Goal: Information Seeking & Learning: Learn about a topic

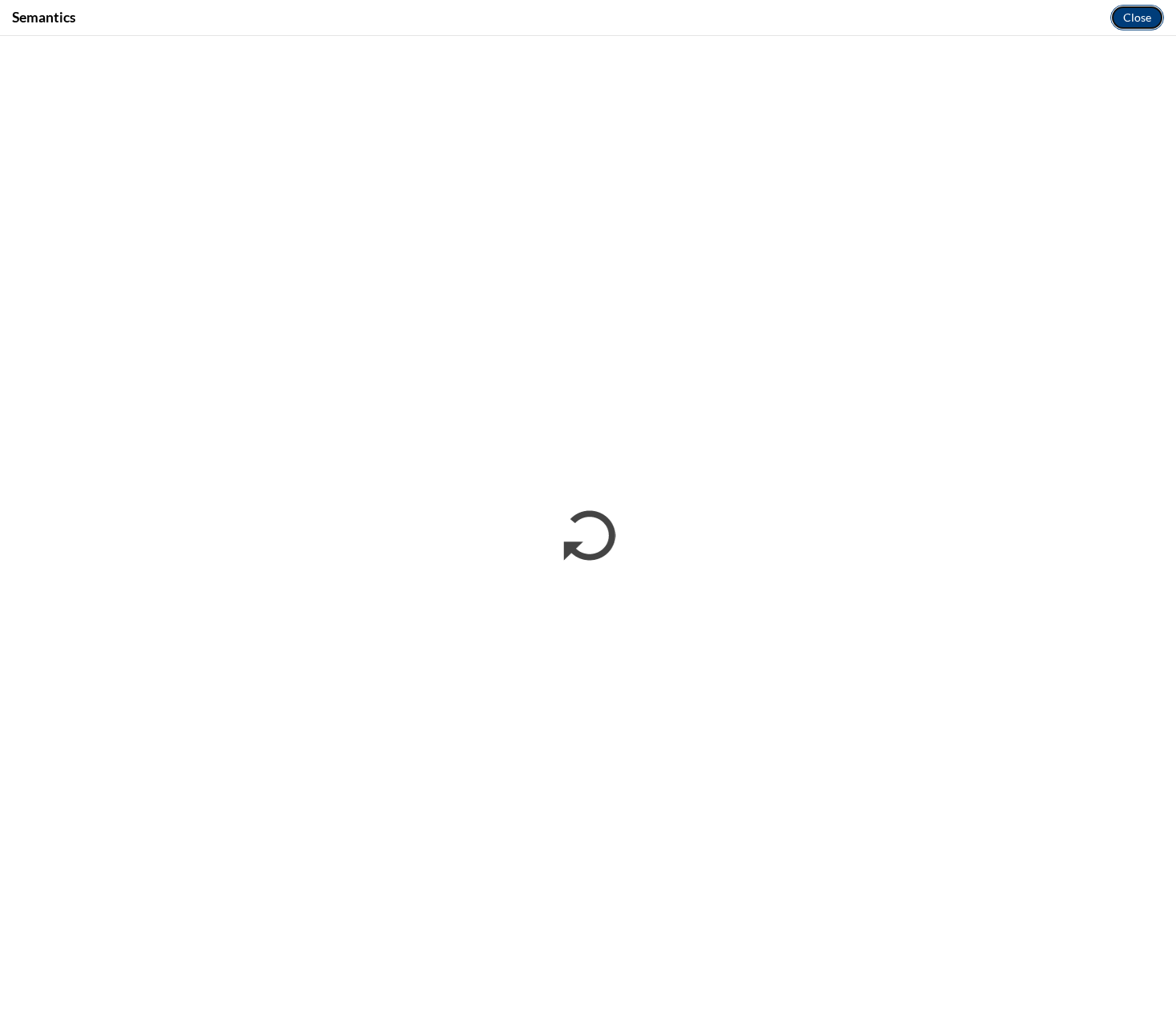
click at [1147, 23] on button "Close" at bounding box center [1137, 18] width 53 height 26
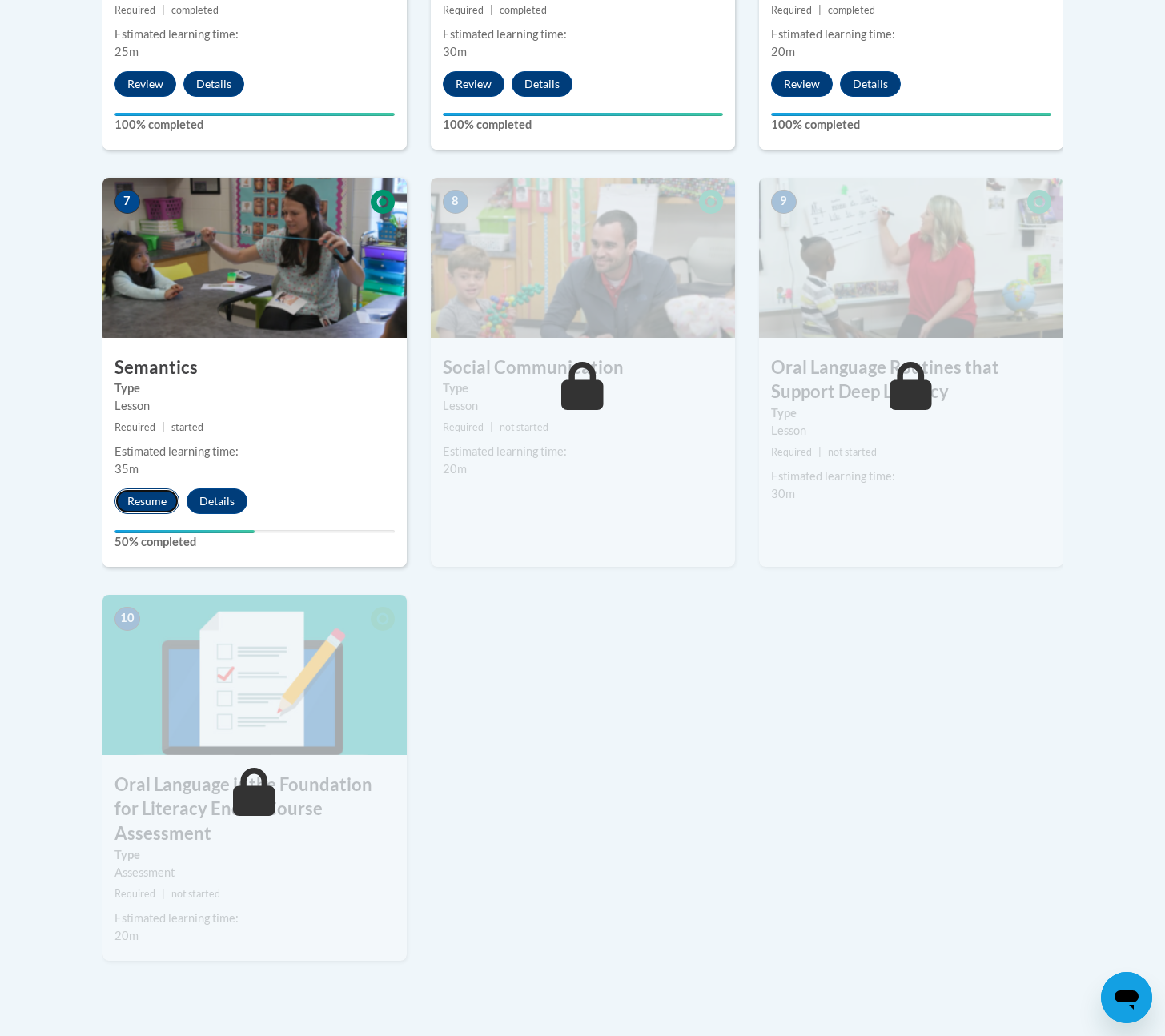
click at [148, 495] on button "Resume" at bounding box center [147, 501] width 64 height 26
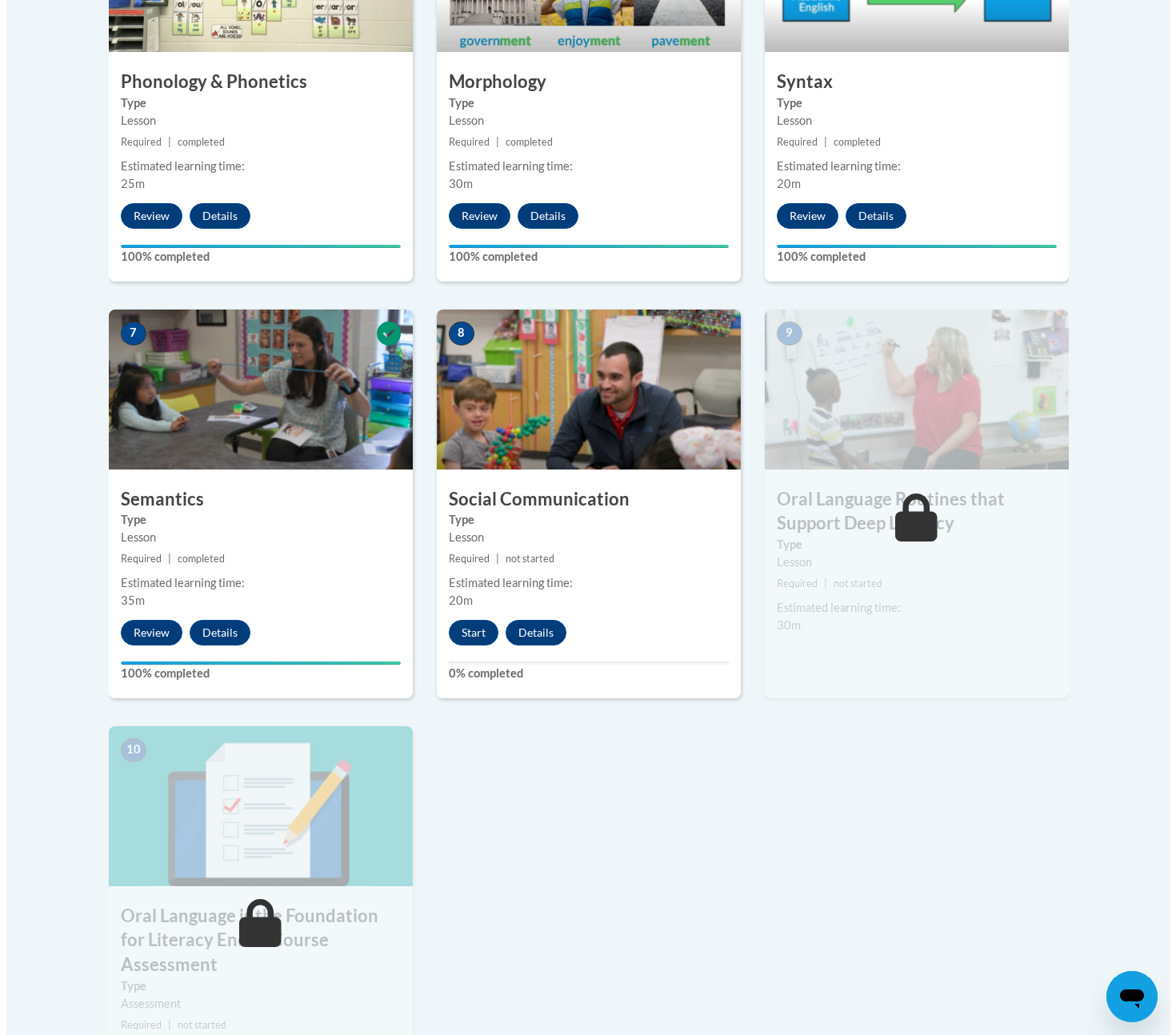
scroll to position [1192, 0]
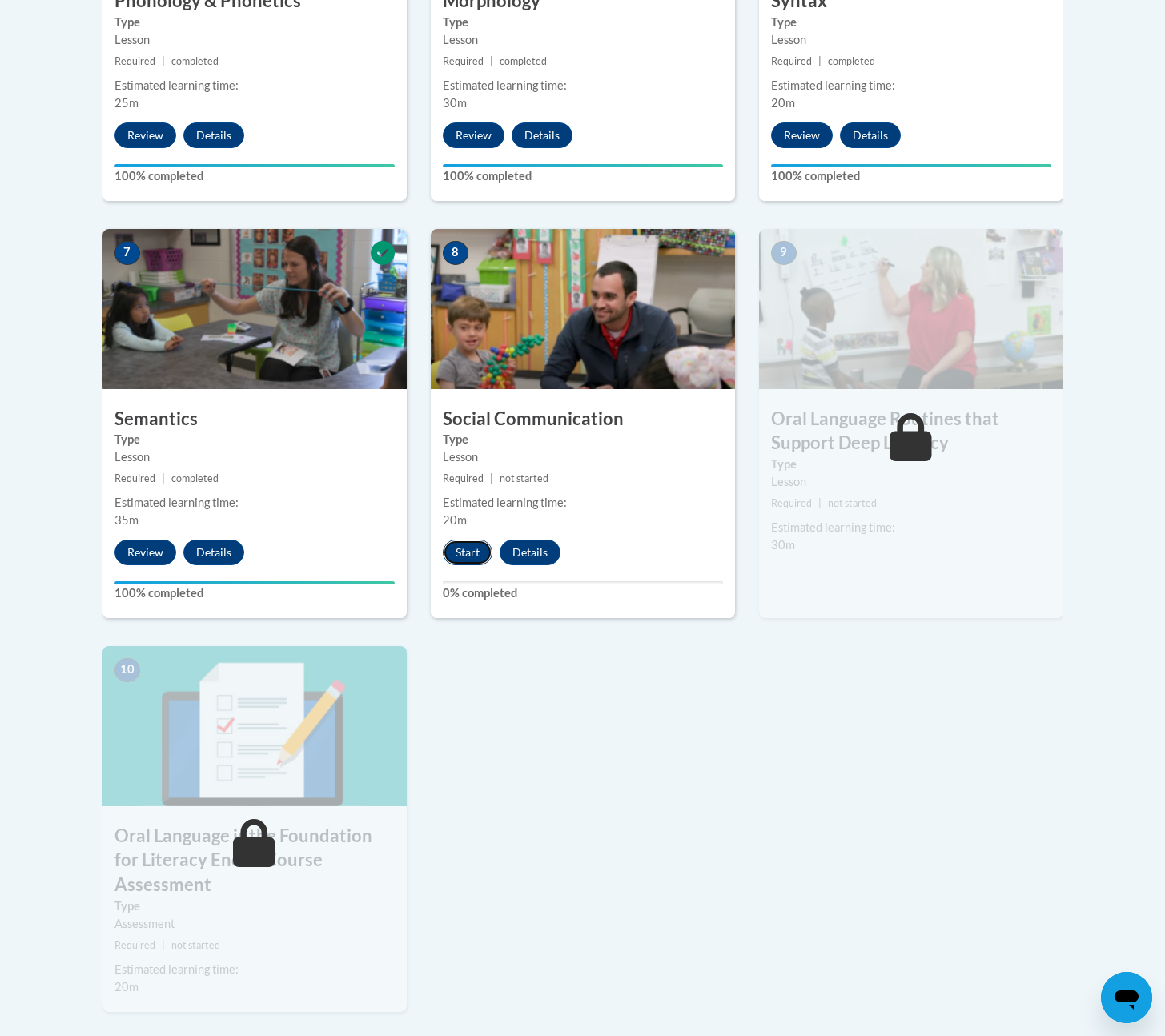
click at [478, 552] on button "Start" at bounding box center [468, 553] width 50 height 26
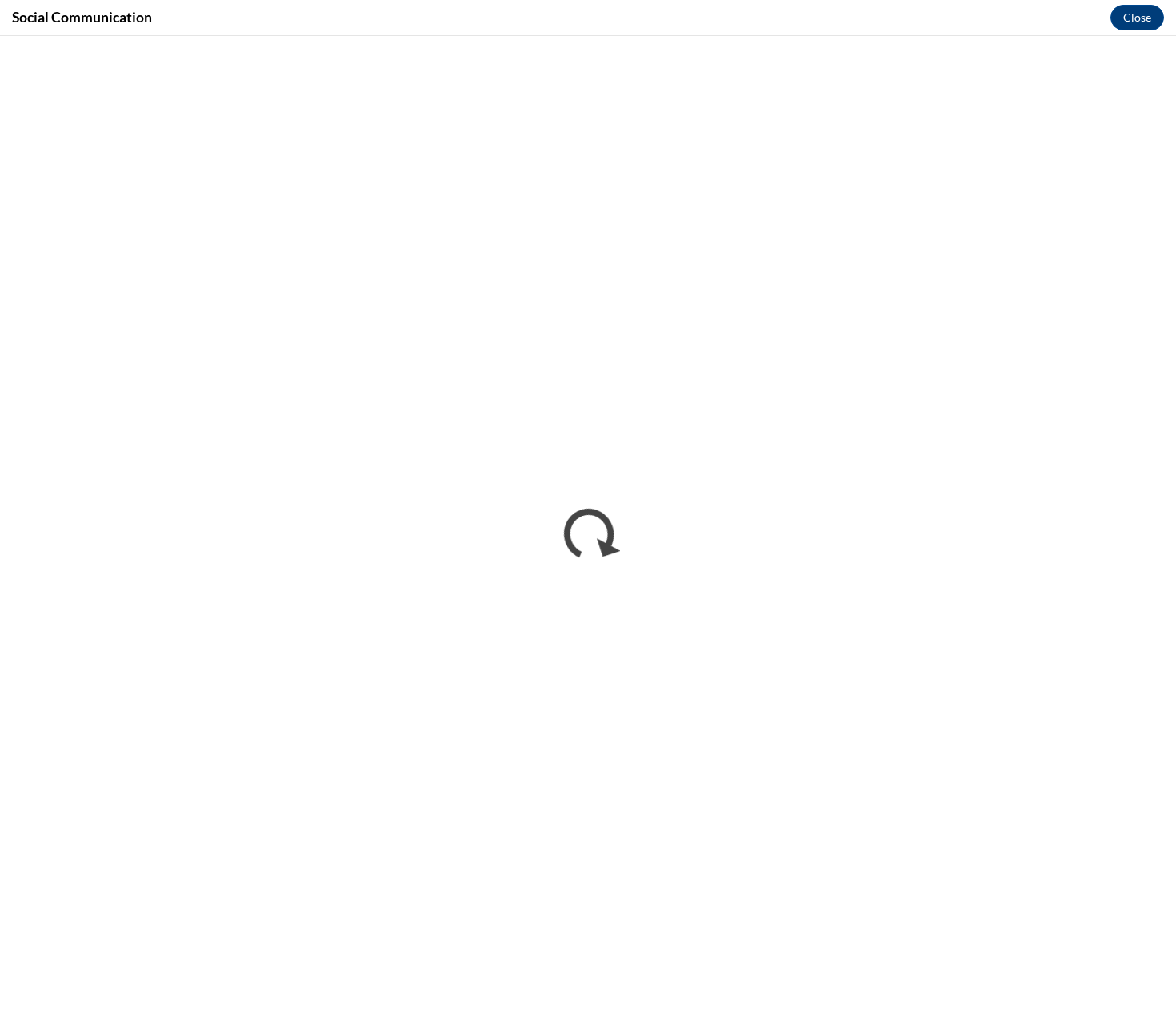
scroll to position [0, 0]
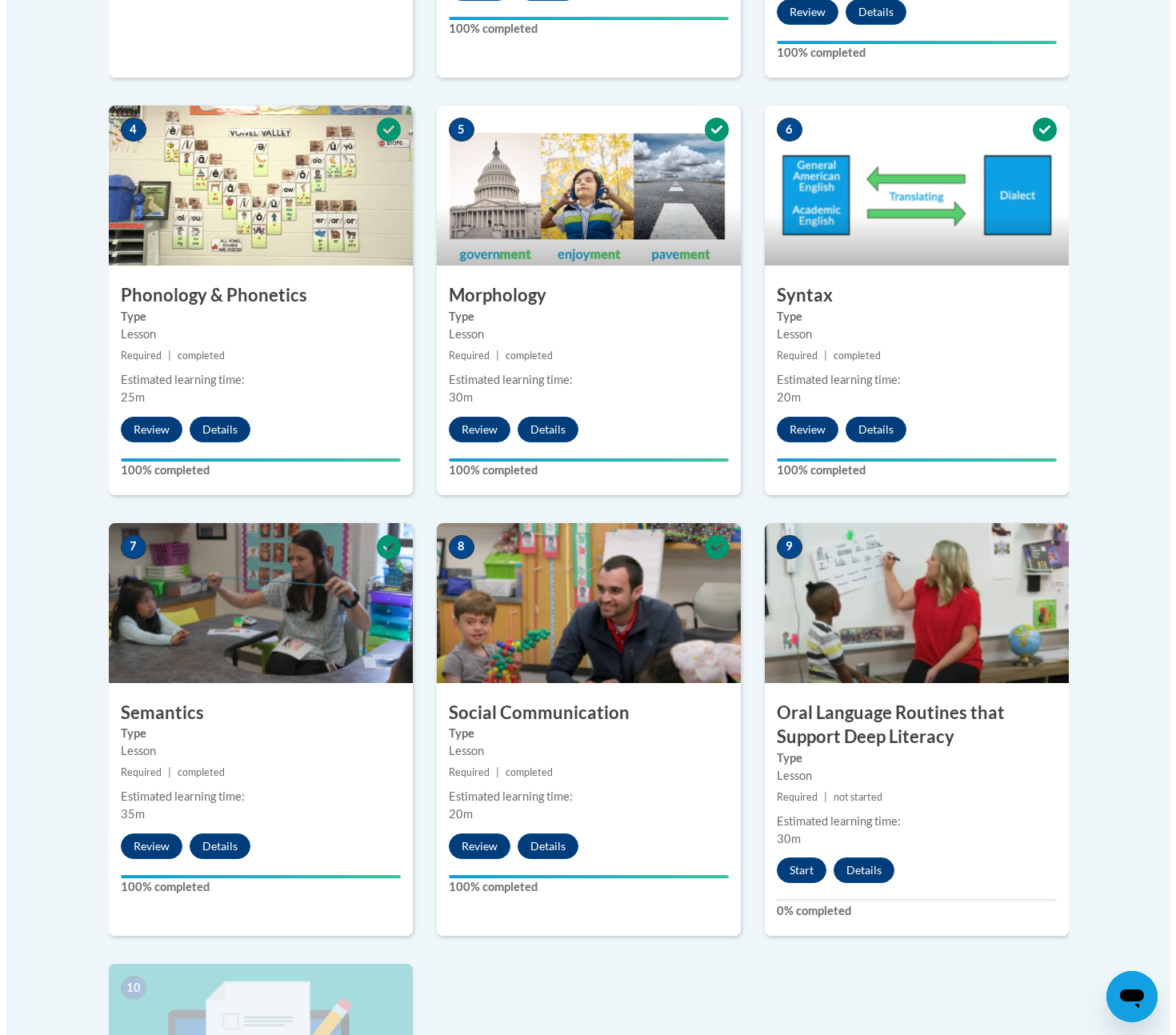
scroll to position [1284, 0]
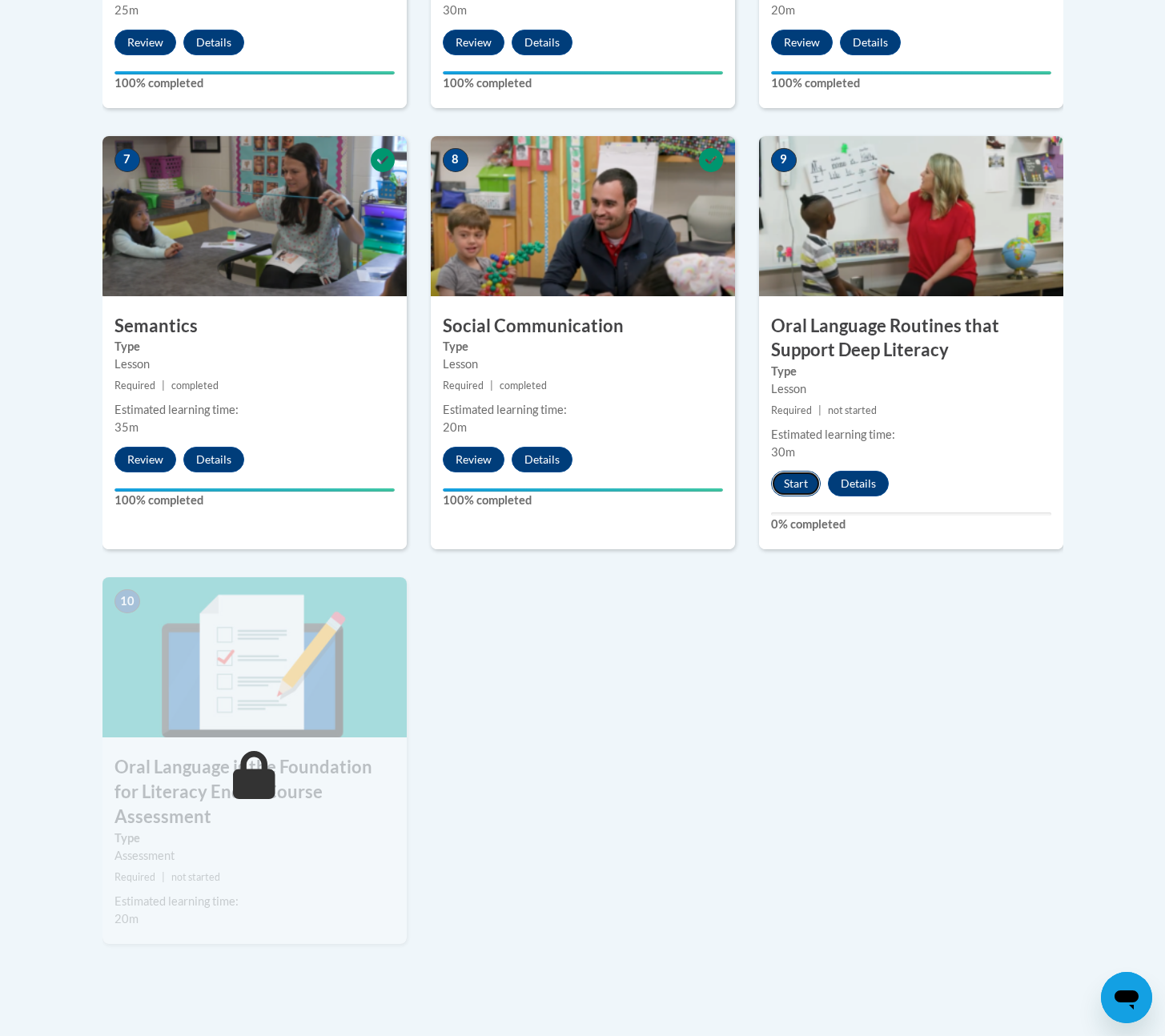
click at [801, 482] on button "Start" at bounding box center [796, 483] width 50 height 26
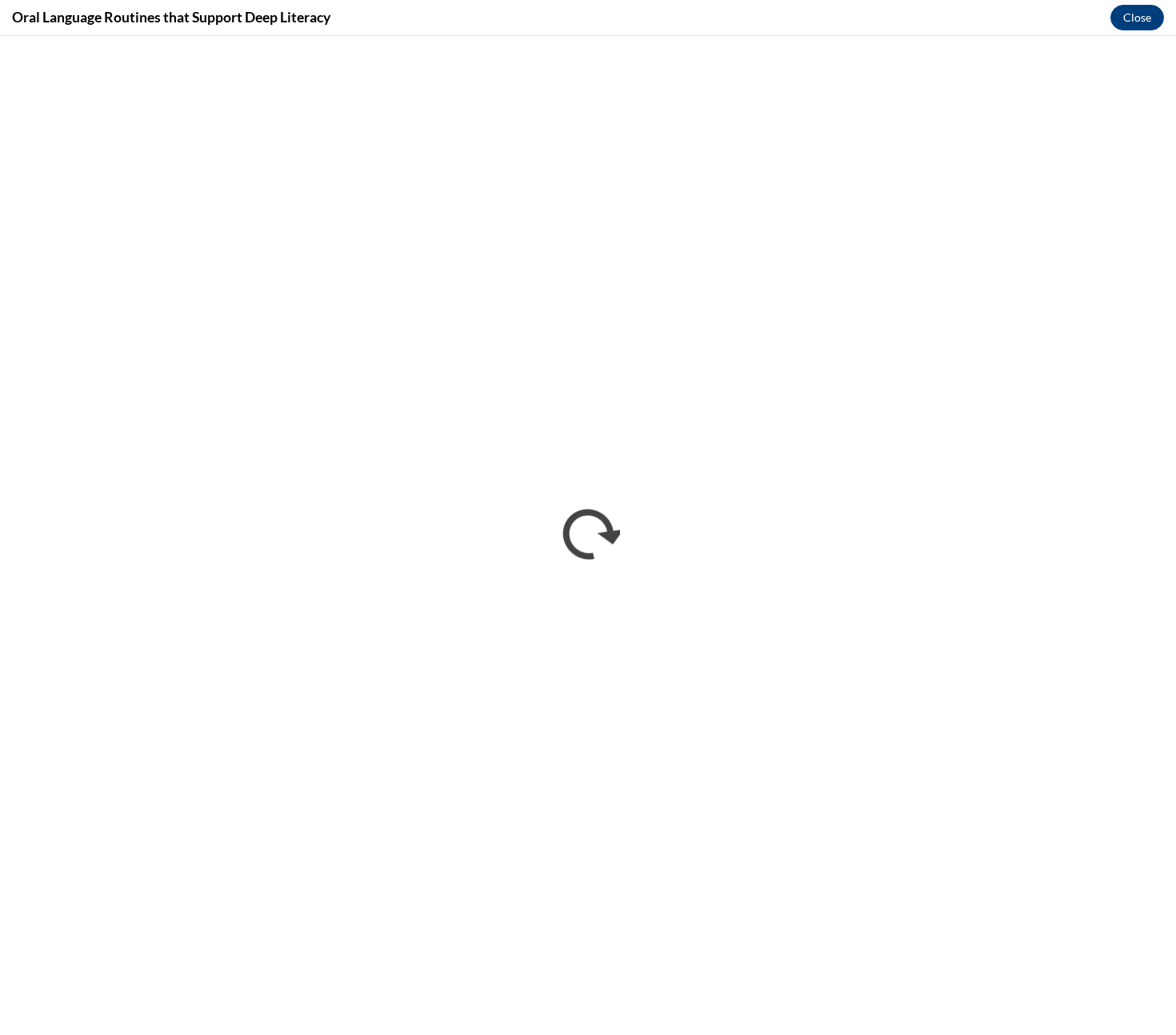
scroll to position [0, 0]
